Goal: Information Seeking & Learning: Learn about a topic

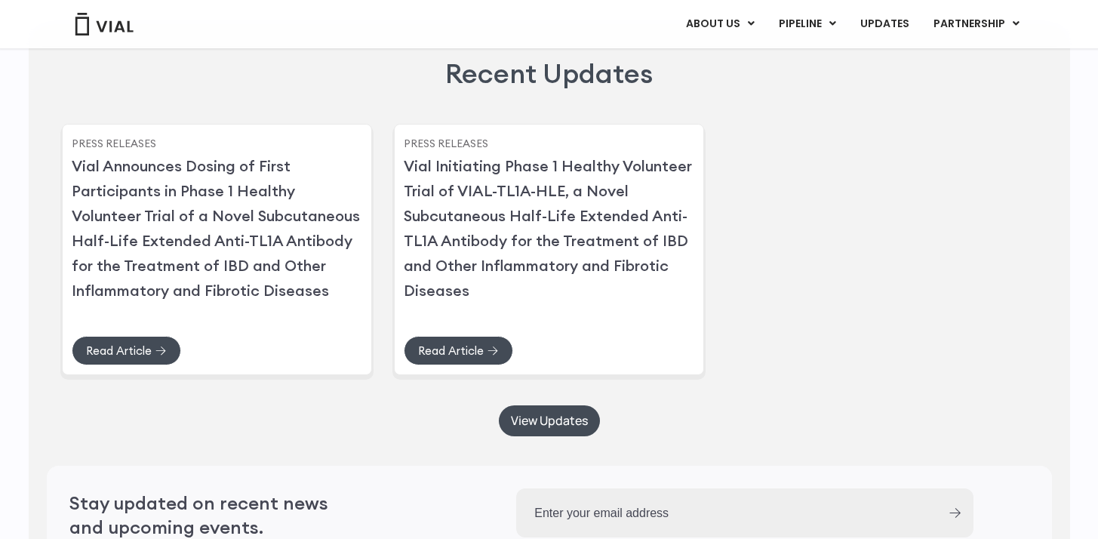
scroll to position [4333, 0]
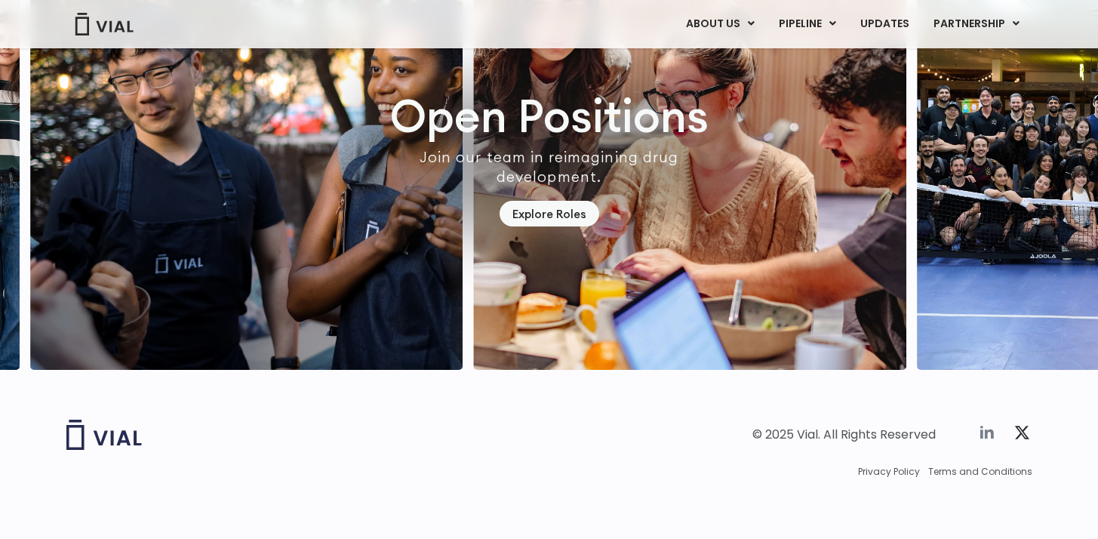
click at [991, 435] on icon at bounding box center [987, 432] width 14 height 13
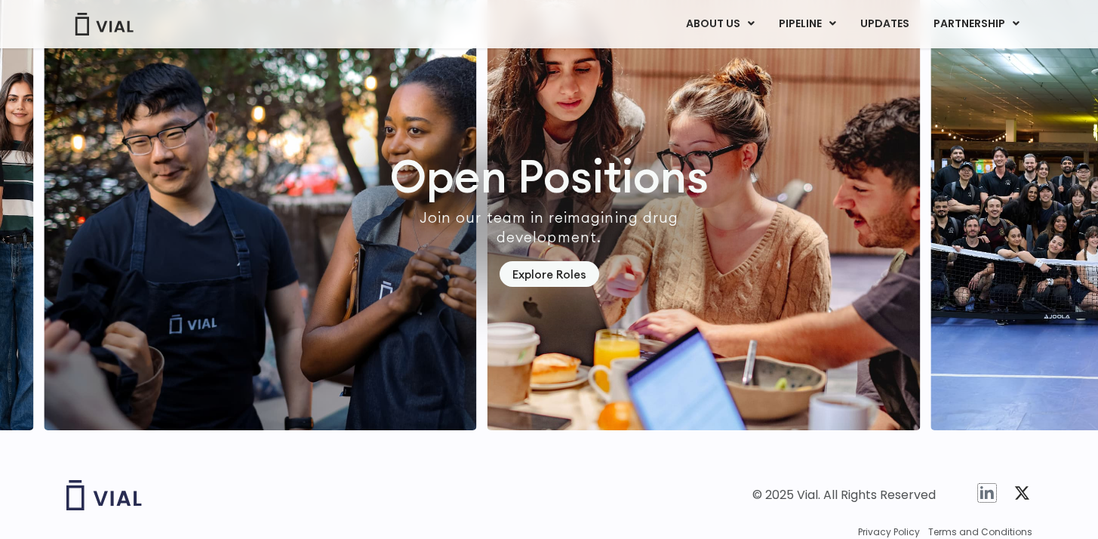
scroll to position [4227, 0]
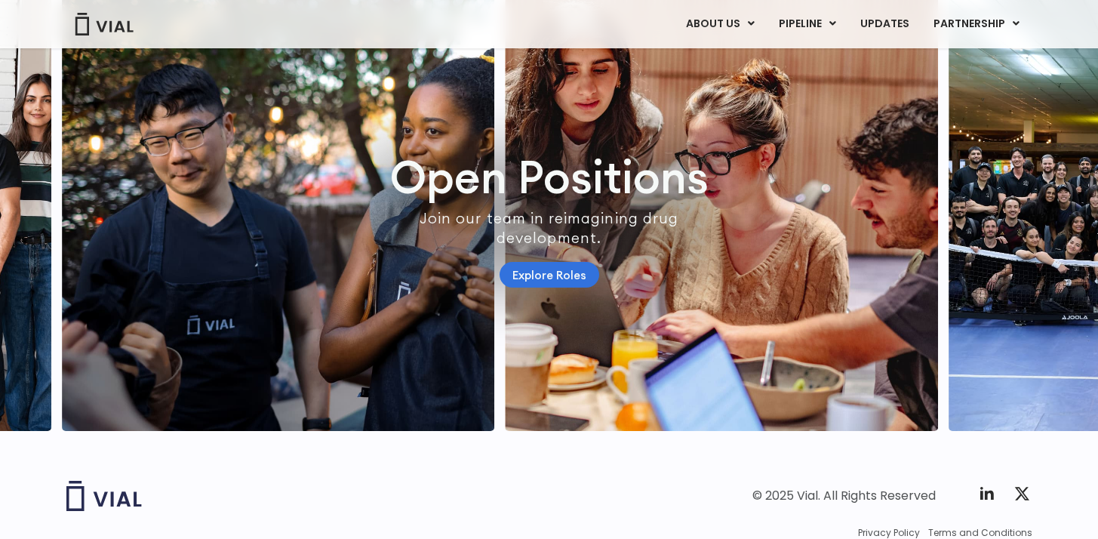
click at [528, 288] on link "Explore Roles" at bounding box center [549, 275] width 100 height 26
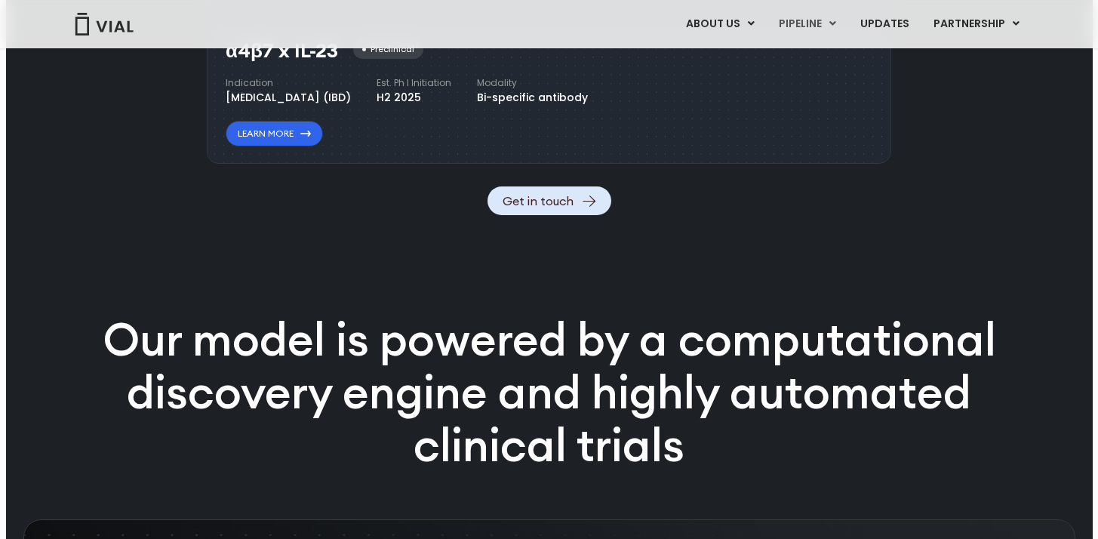
scroll to position [1861, 0]
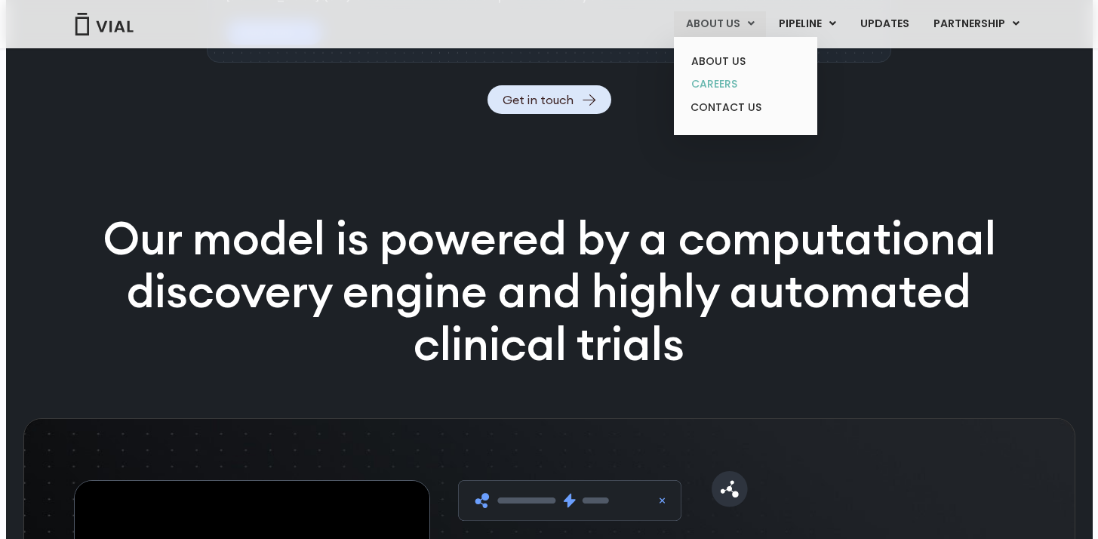
click at [717, 81] on link "CAREERS" at bounding box center [745, 83] width 132 height 23
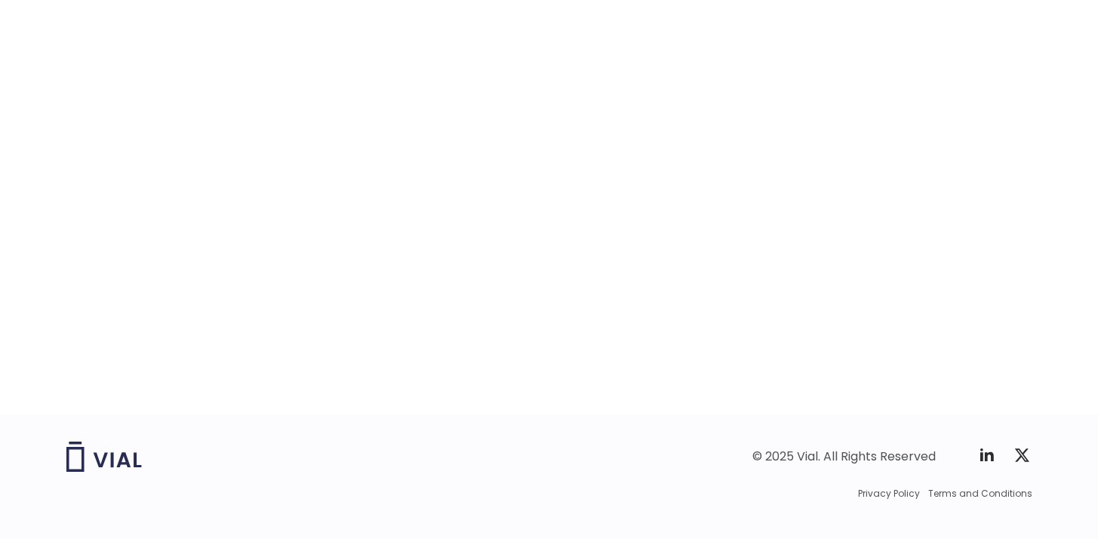
scroll to position [2418, 0]
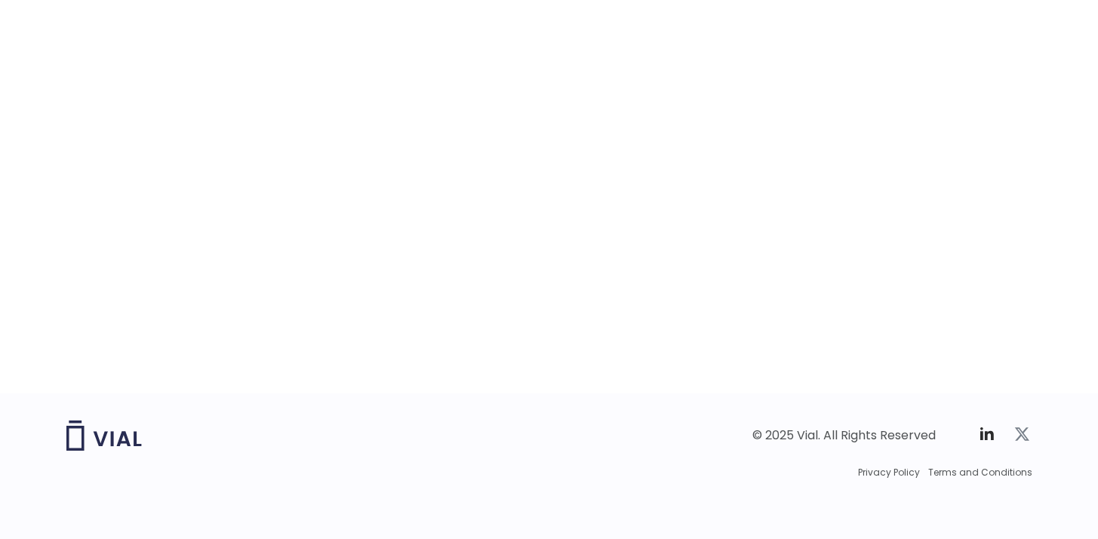
click at [1023, 435] on icon at bounding box center [1021, 434] width 18 height 18
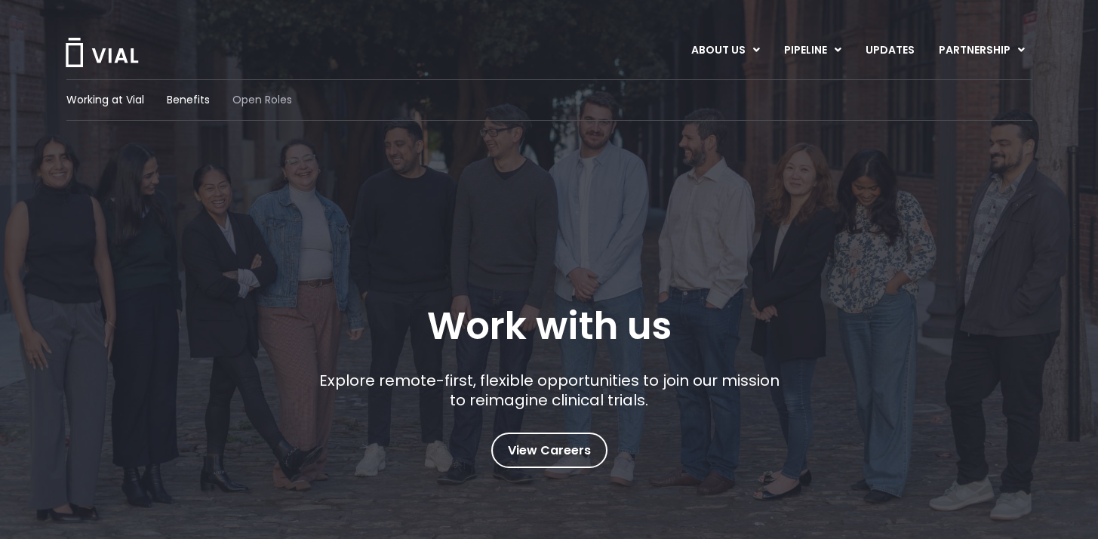
click at [249, 103] on span "Open Roles" at bounding box center [262, 100] width 60 height 16
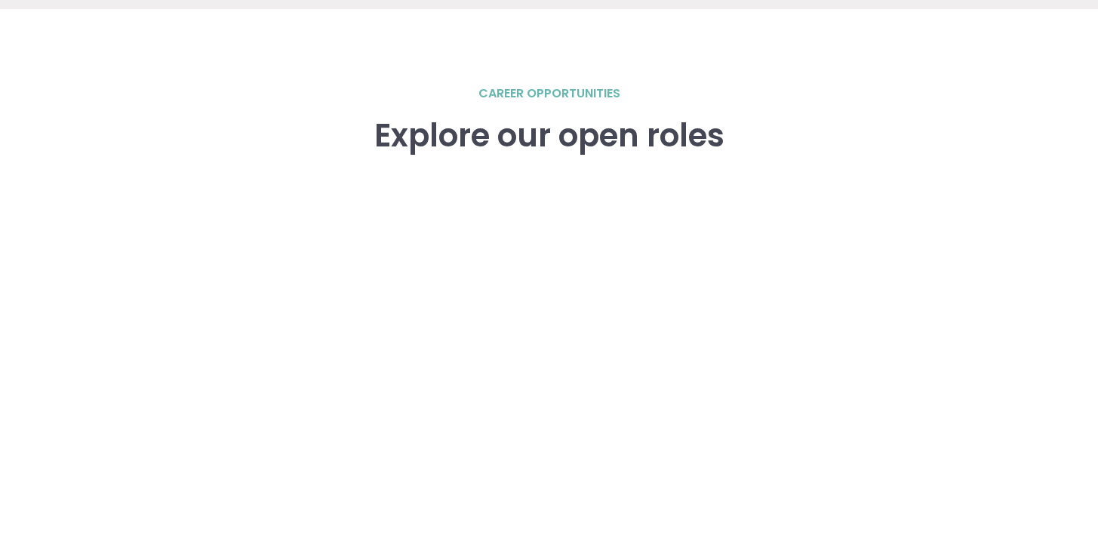
scroll to position [2088, 0]
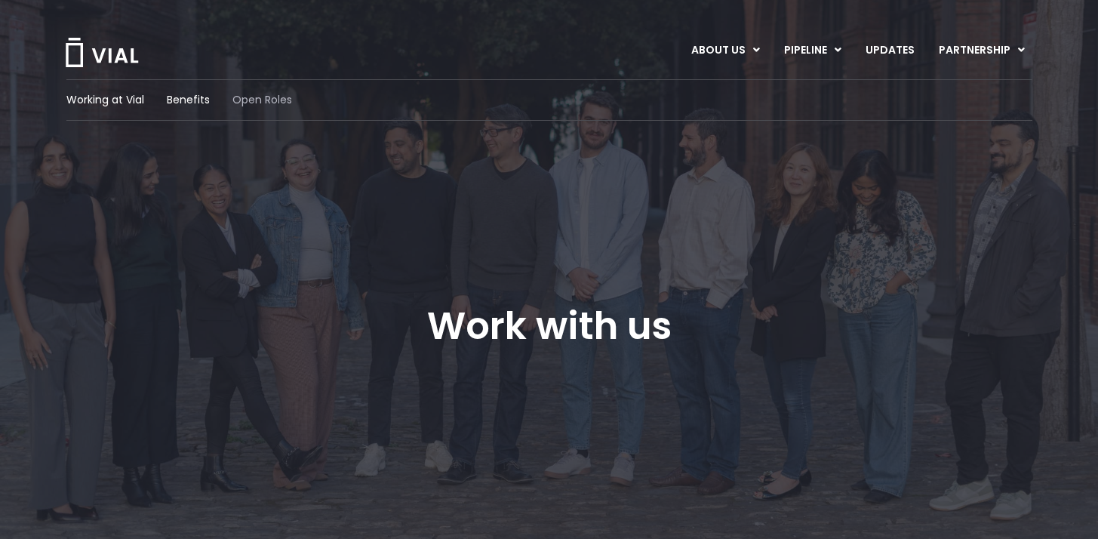
click at [272, 102] on span "Open Roles" at bounding box center [262, 100] width 60 height 16
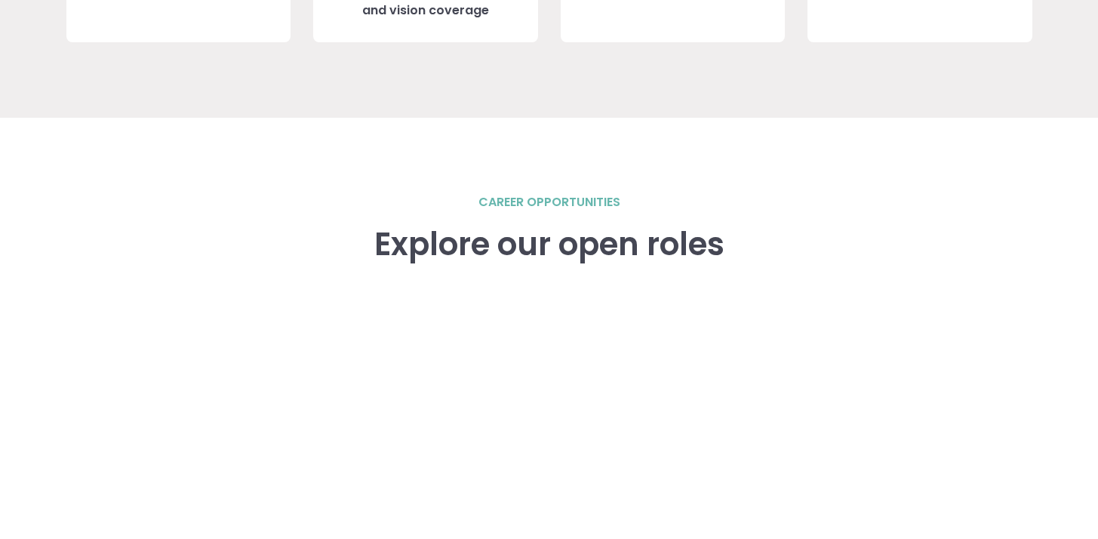
scroll to position [2088, 0]
